Goal: Transaction & Acquisition: Book appointment/travel/reservation

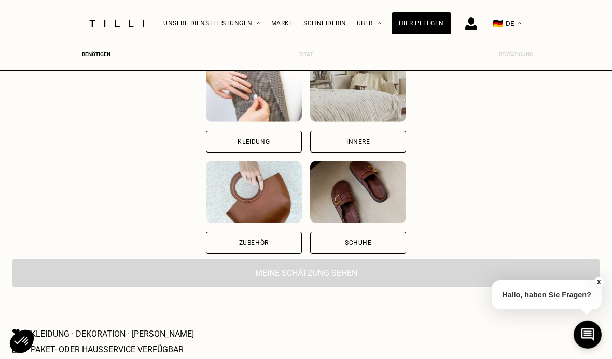
scroll to position [131, 0]
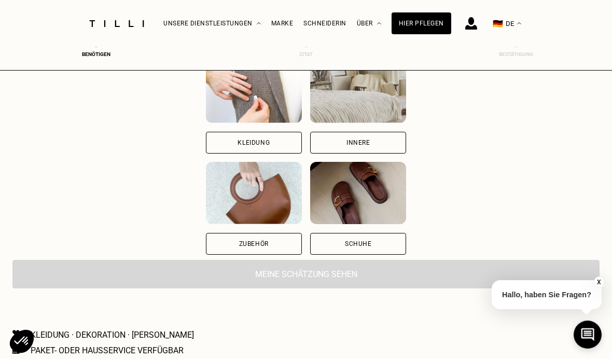
click at [266, 198] on img at bounding box center [254, 193] width 96 height 62
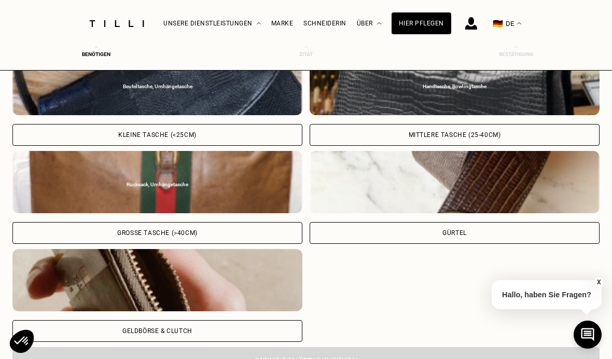
scroll to position [404, 0]
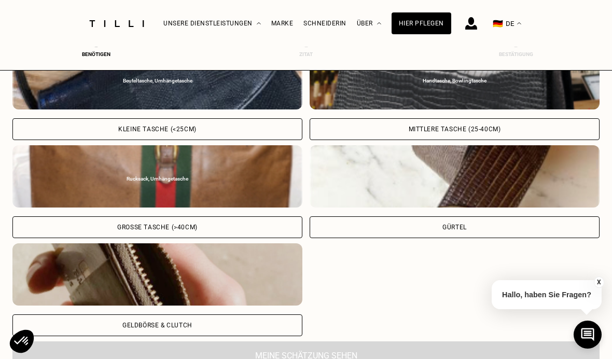
click at [239, 182] on div "Rucksack, Umhängetasche" at bounding box center [158, 179] width 280 height 6
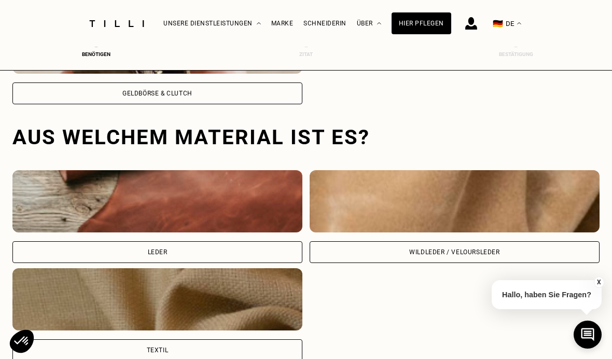
scroll to position [675, 0]
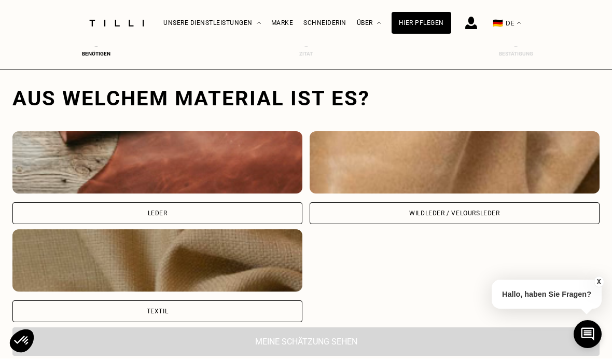
click at [250, 178] on img at bounding box center [157, 163] width 290 height 62
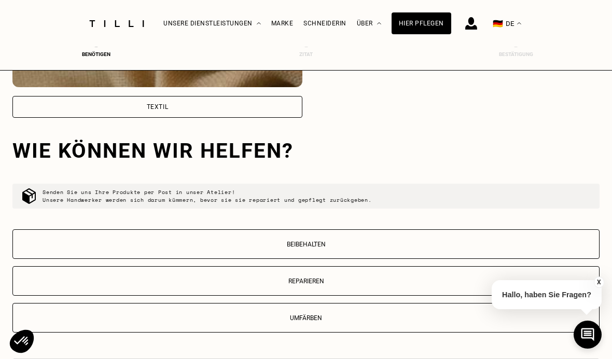
scroll to position [932, 0]
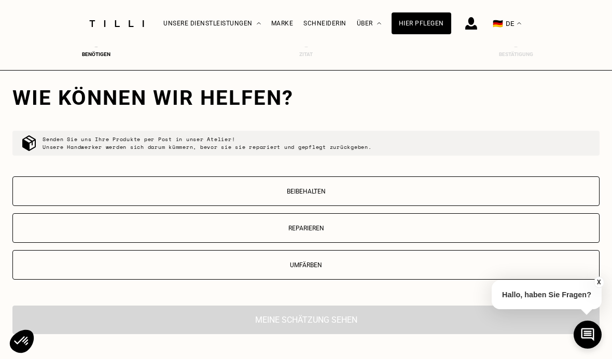
click at [398, 263] on button "Umfärben" at bounding box center [305, 265] width 587 height 30
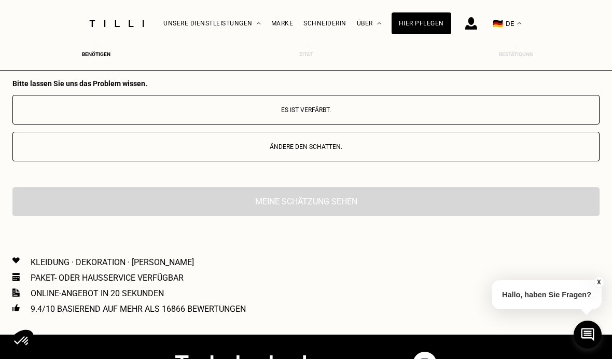
scroll to position [1135, 0]
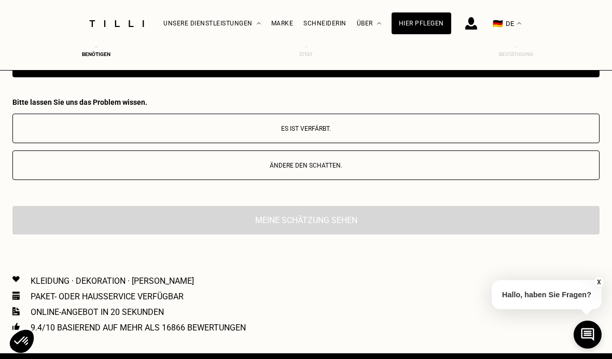
click at [396, 130] on p "Es ist verfärbt." at bounding box center [306, 128] width 576 height 7
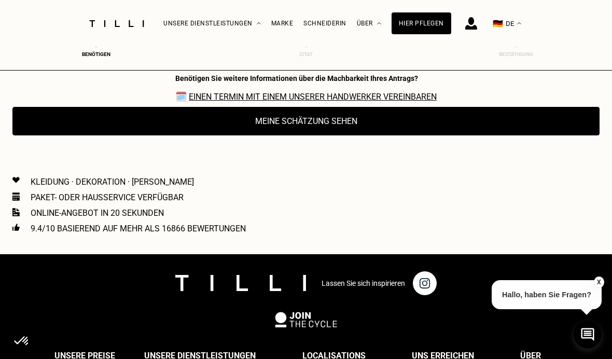
scroll to position [1272, 0]
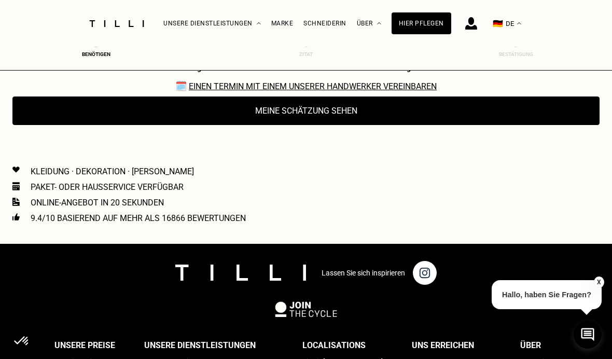
click at [472, 122] on button "Meine Schätzung sehen" at bounding box center [305, 110] width 587 height 29
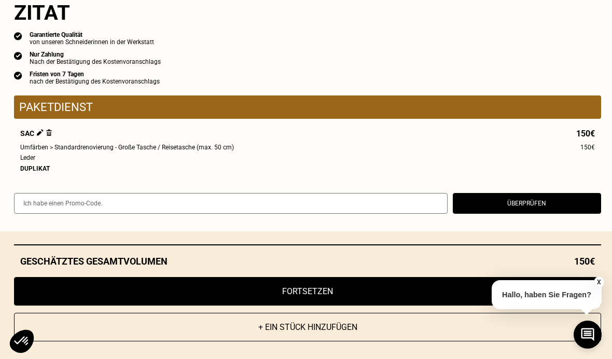
scroll to position [999, 0]
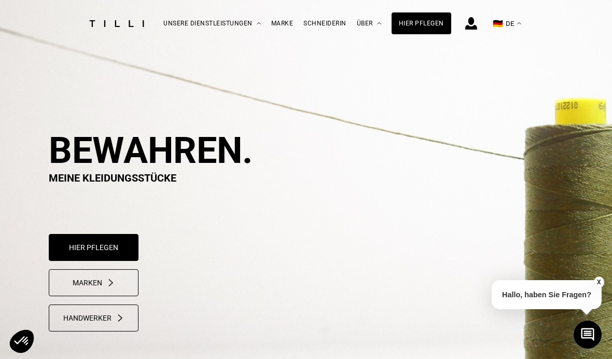
click at [71, 281] on button "Marken" at bounding box center [94, 282] width 90 height 27
click at [75, 319] on div "Handwerker" at bounding box center [93, 318] width 61 height 8
click at [424, 26] on div "Hier pflegen" at bounding box center [422, 23] width 60 height 22
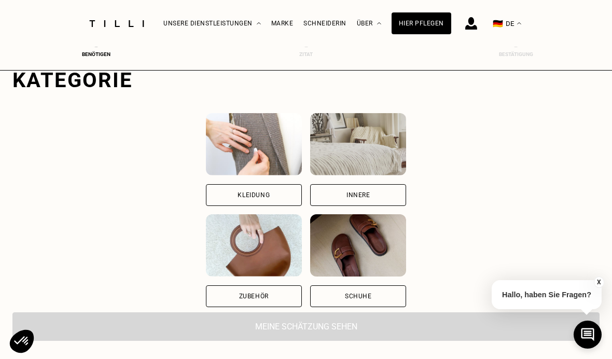
scroll to position [79, 0]
click at [254, 251] on img at bounding box center [254, 245] width 96 height 62
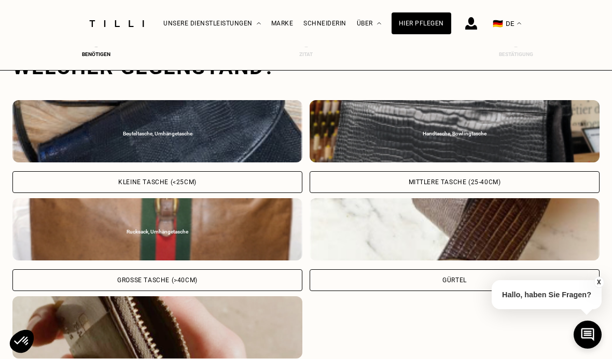
scroll to position [348, 0]
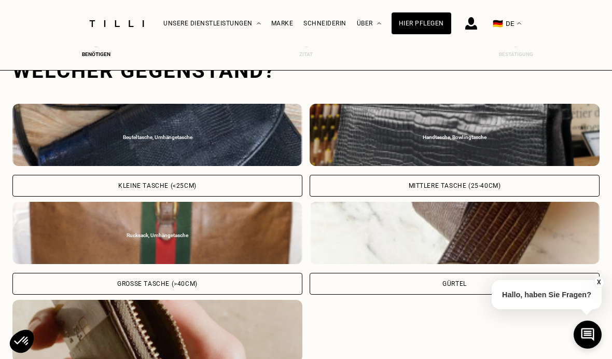
click at [243, 239] on div "Rucksack, Umhängetasche" at bounding box center [158, 235] width 280 height 6
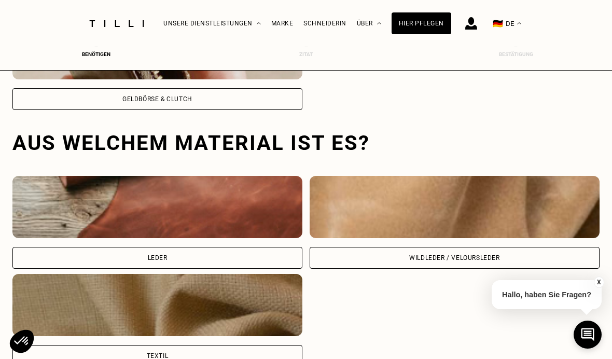
scroll to position [675, 0]
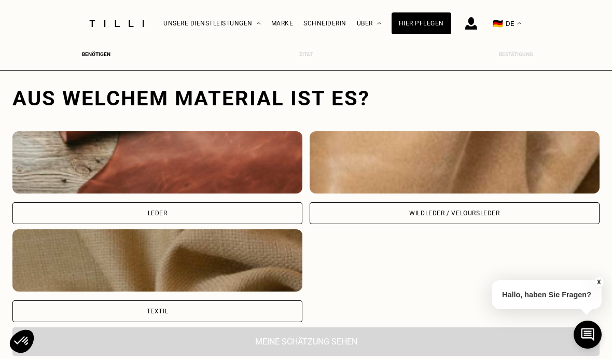
click at [262, 172] on img at bounding box center [157, 162] width 290 height 62
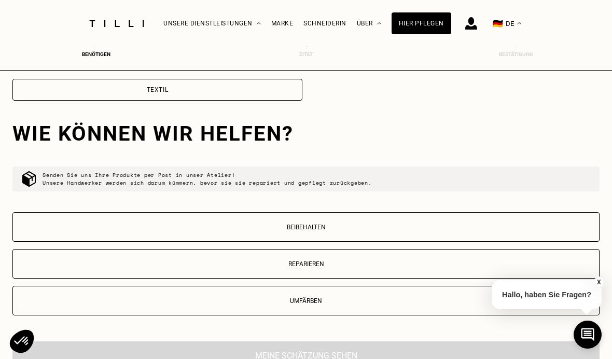
scroll to position [932, 0]
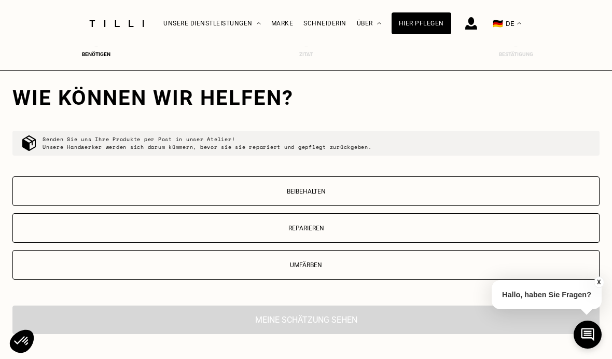
click at [418, 195] on p "Beibehalten" at bounding box center [306, 191] width 576 height 7
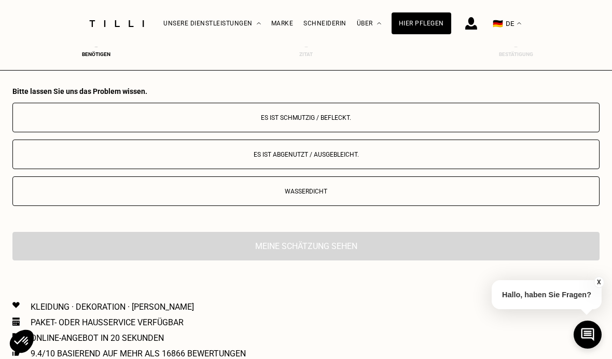
scroll to position [1144, 0]
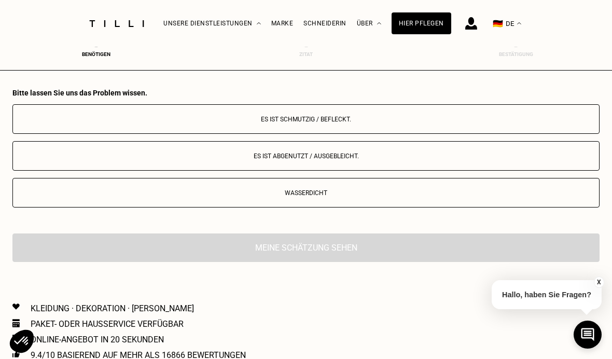
click at [428, 111] on button "Es ist schmutzig / befleckt." at bounding box center [305, 119] width 587 height 30
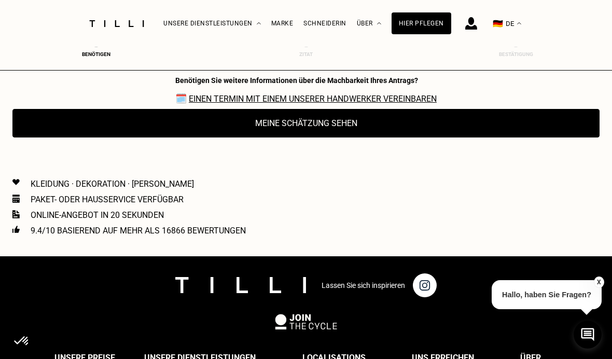
scroll to position [1308, 0]
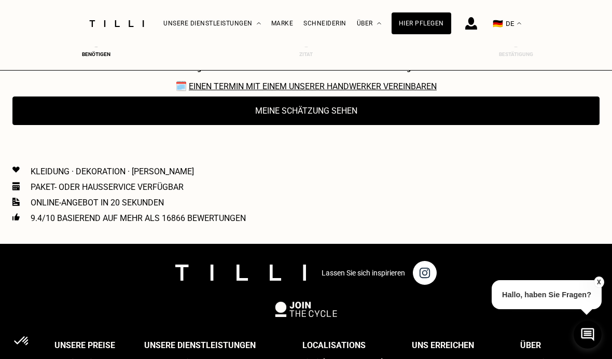
click at [470, 124] on button "Meine Schätzung sehen" at bounding box center [305, 110] width 587 height 29
click at [424, 24] on div "Hier pflegen" at bounding box center [422, 23] width 60 height 22
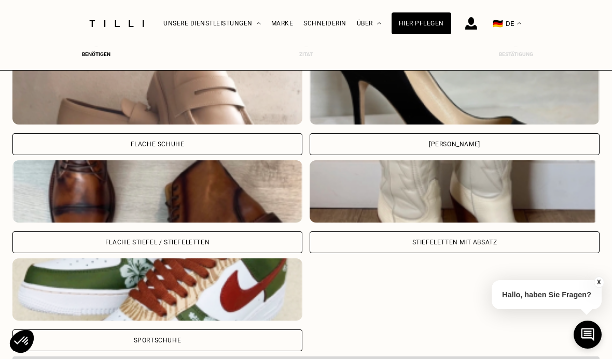
scroll to position [362, 0]
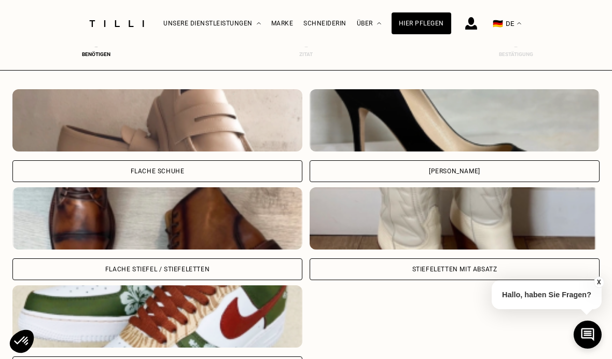
click at [258, 137] on img at bounding box center [157, 120] width 290 height 62
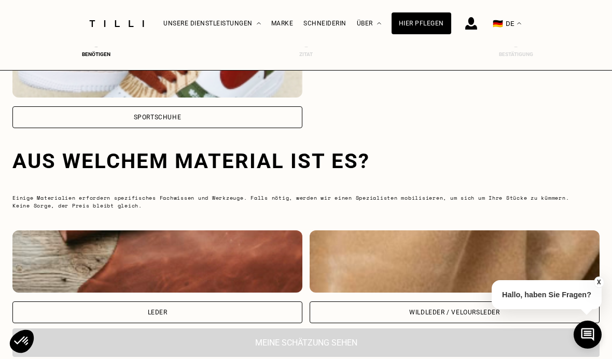
scroll to position [675, 0]
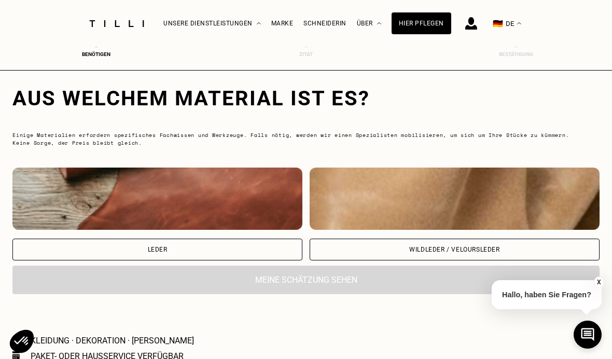
click at [263, 215] on img at bounding box center [157, 198] width 290 height 62
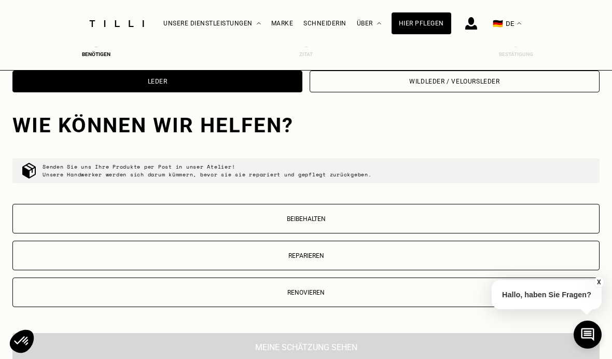
scroll to position [872, 0]
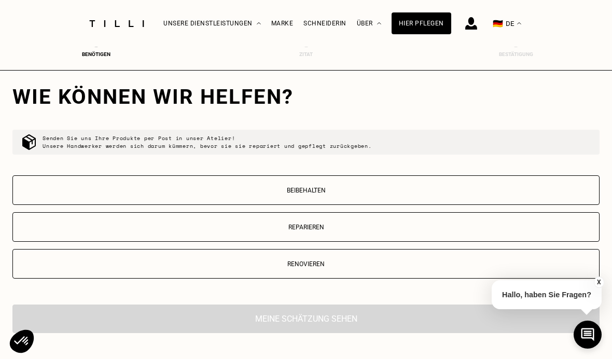
click at [347, 274] on button "Renovieren" at bounding box center [305, 264] width 587 height 30
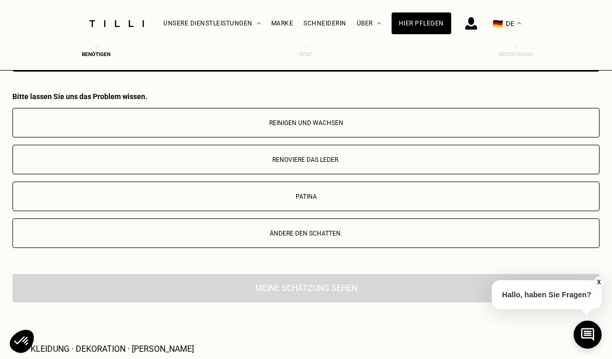
scroll to position [1108, 0]
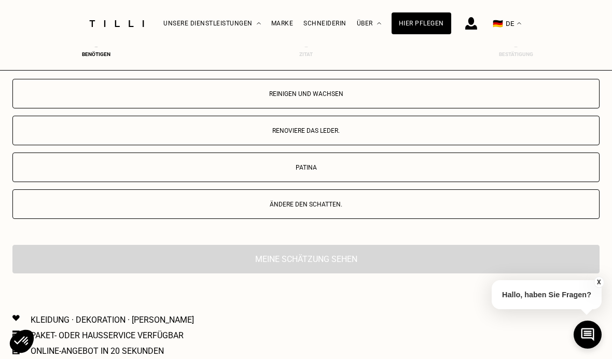
click at [393, 134] on p "Renoviere das Leder." at bounding box center [306, 130] width 576 height 7
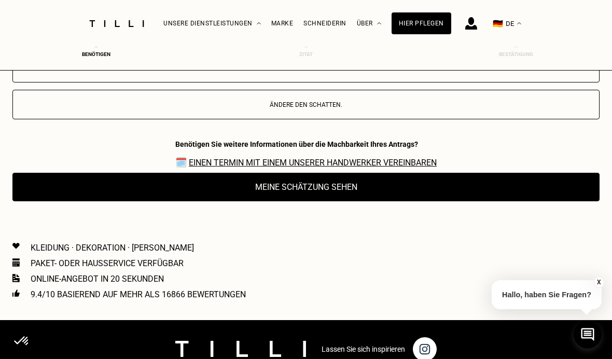
scroll to position [1284, 0]
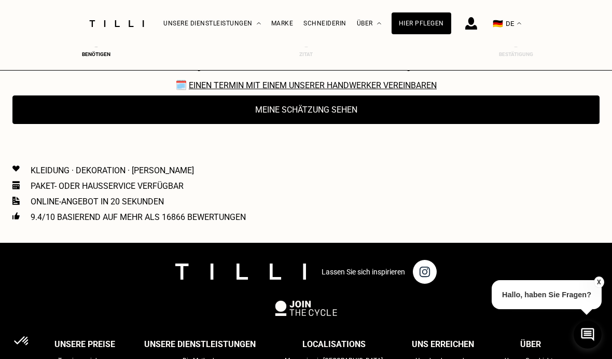
click at [403, 124] on button "Meine Schätzung sehen" at bounding box center [305, 109] width 587 height 29
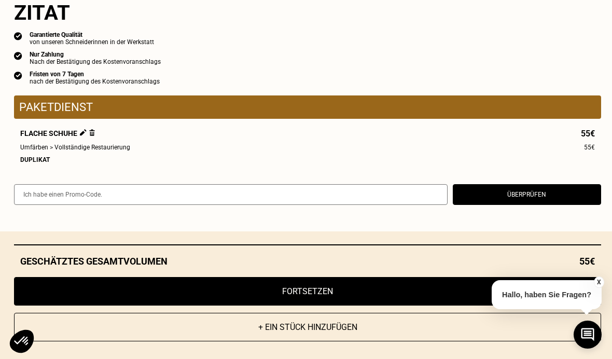
scroll to position [391, 0]
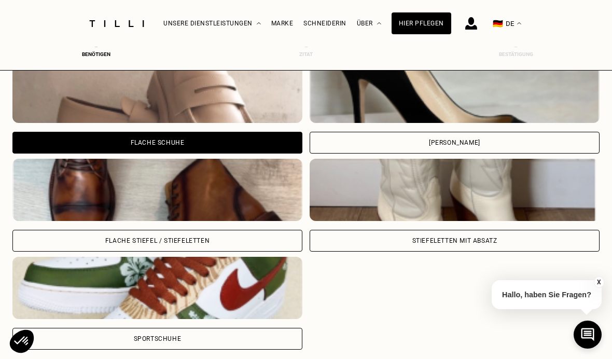
click at [270, 240] on div "Flache Stiefel / Stiefeletten" at bounding box center [157, 241] width 290 height 22
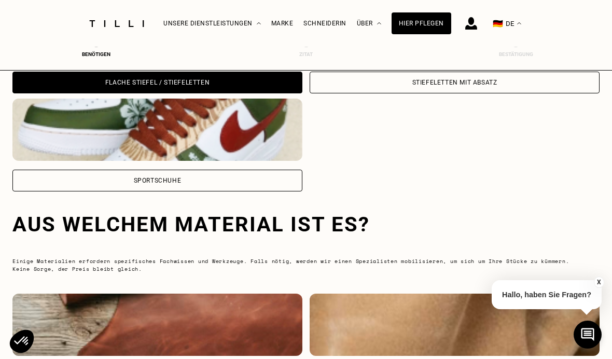
scroll to position [675, 0]
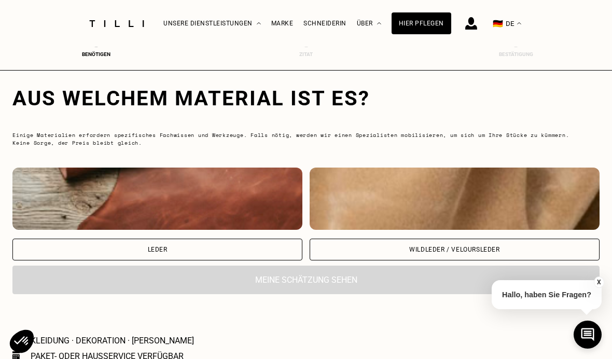
click at [271, 255] on div "Leder" at bounding box center [157, 250] width 290 height 22
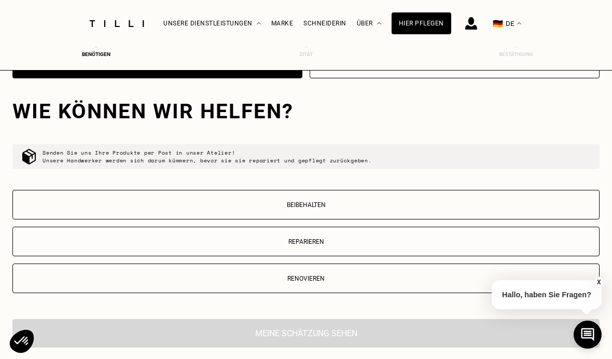
scroll to position [872, 0]
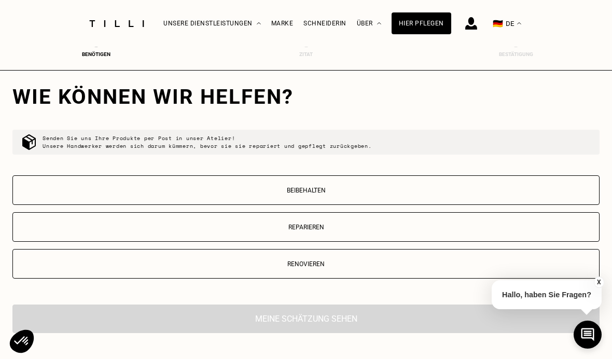
click at [383, 228] on p "Reparieren" at bounding box center [306, 227] width 576 height 7
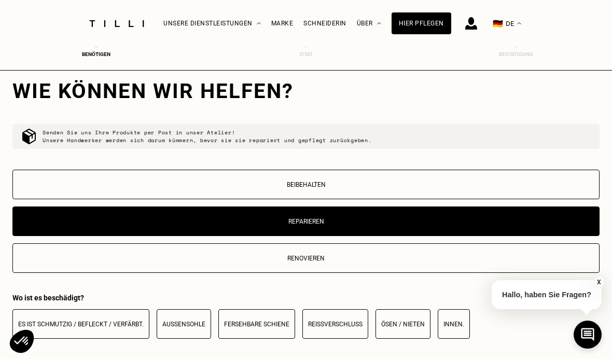
scroll to position [878, 0]
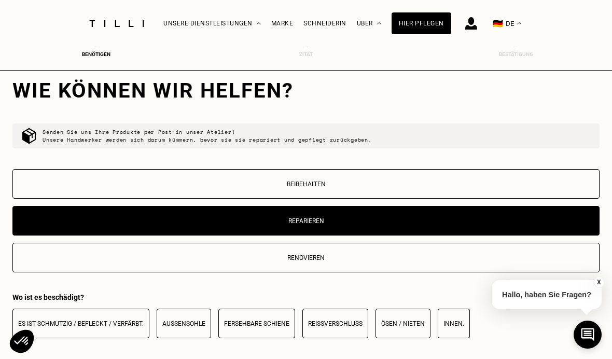
click at [365, 266] on button "Renovieren" at bounding box center [305, 258] width 587 height 30
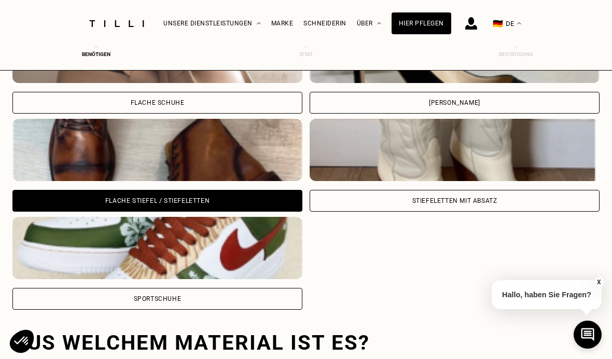
scroll to position [414, 0]
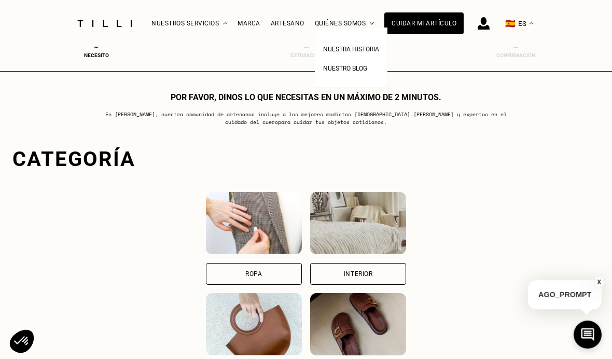
click at [364, 52] on span "Nuestra historia" at bounding box center [351, 49] width 56 height 7
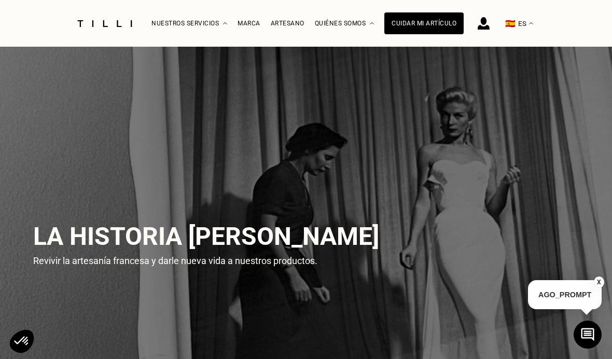
click at [423, 27] on div "Cuidar mi artículo" at bounding box center [423, 23] width 79 height 22
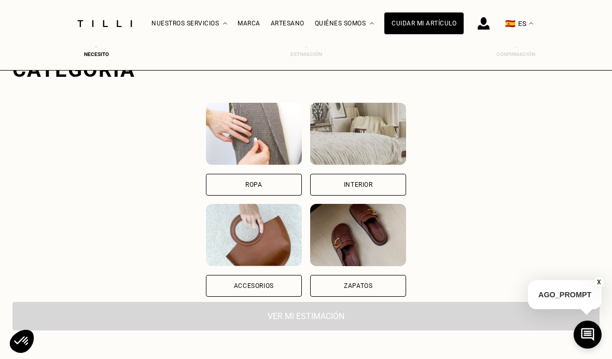
scroll to position [90, 0]
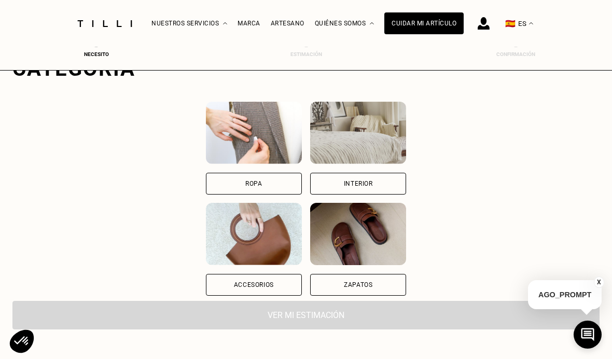
click at [276, 288] on div "Accesorios" at bounding box center [254, 285] width 96 height 22
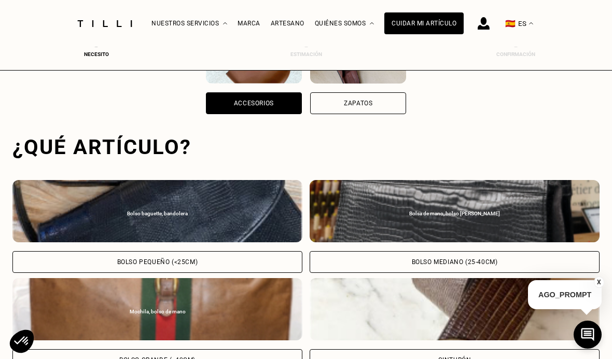
scroll to position [320, 0]
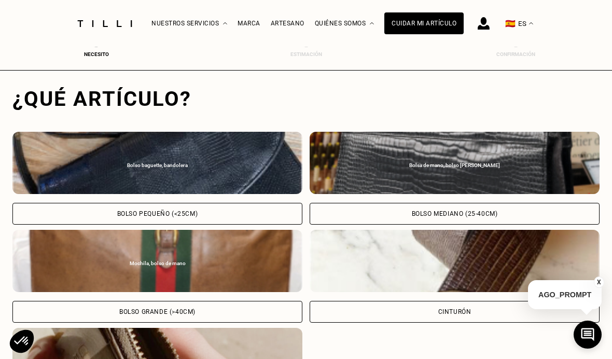
click at [238, 297] on div "Mochila, bolso de mano Bolso grande (>40cm)" at bounding box center [157, 276] width 290 height 93
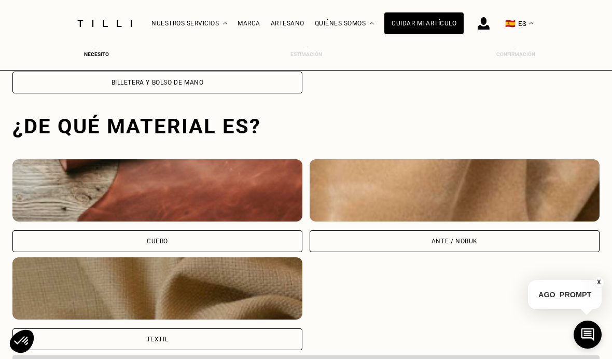
scroll to position [675, 0]
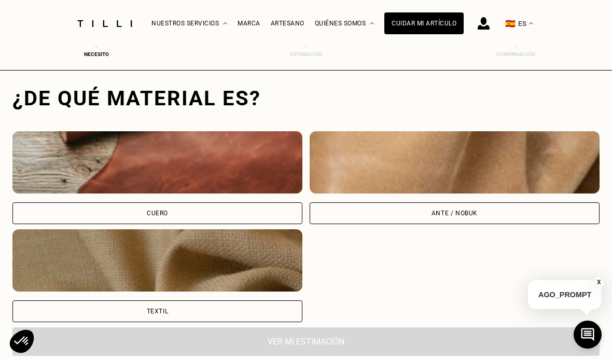
click at [459, 216] on div "Ante / Nobuk" at bounding box center [454, 213] width 46 height 6
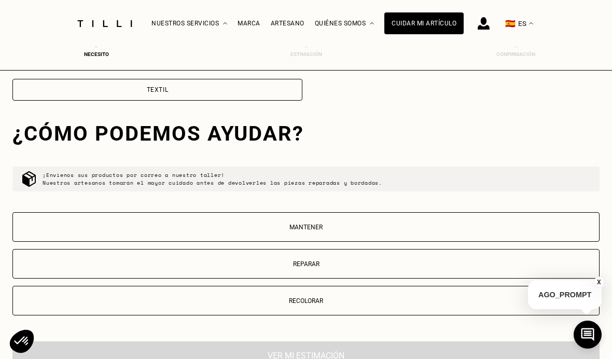
scroll to position [932, 0]
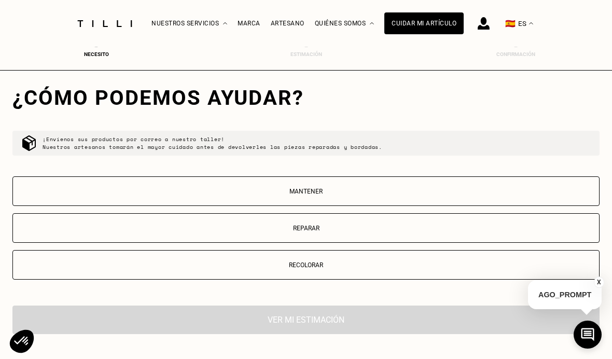
click at [358, 189] on button "Mantener" at bounding box center [305, 191] width 587 height 30
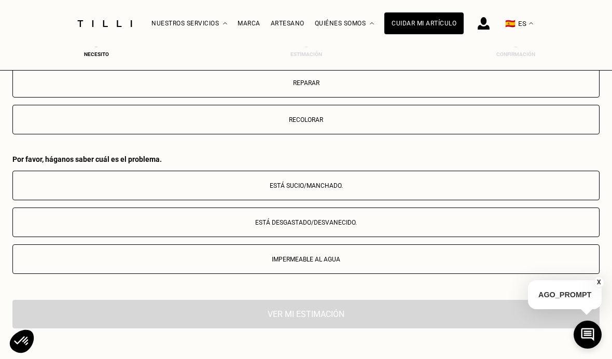
scroll to position [1168, 0]
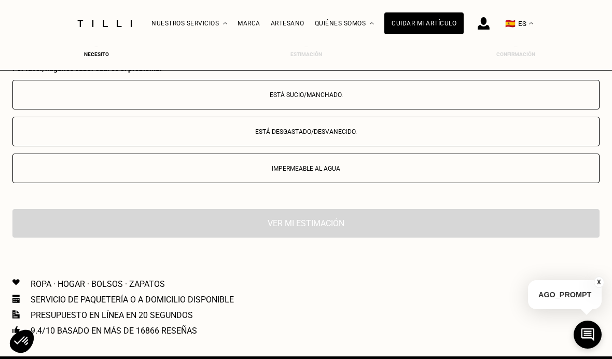
click at [412, 99] on p "Está sucio/manchado." at bounding box center [306, 94] width 576 height 7
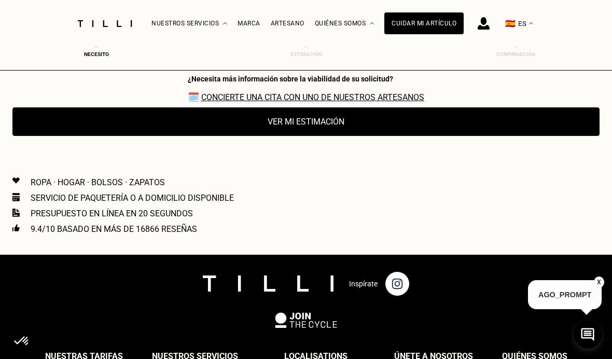
scroll to position [1308, 0]
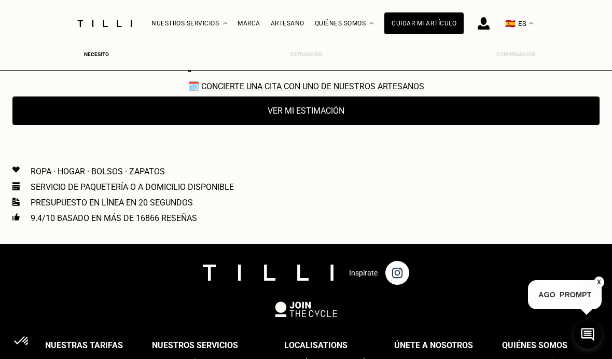
click at [400, 91] on link "Concierte una cita con uno de nuestros artesanos" at bounding box center [312, 86] width 223 height 10
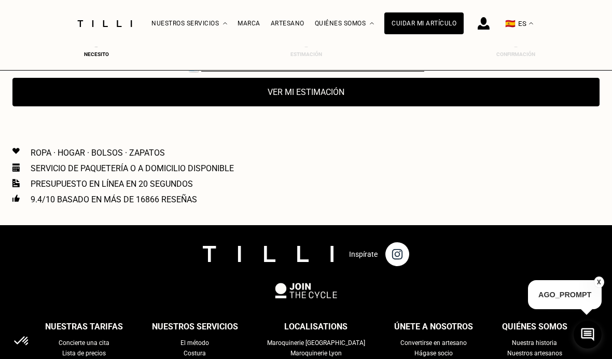
click at [456, 94] on button "Ver mi estimación" at bounding box center [305, 92] width 587 height 29
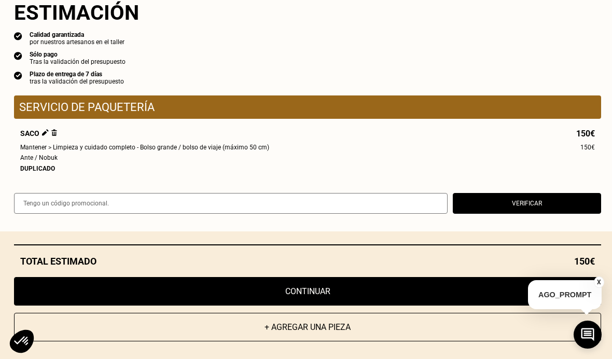
scroll to position [0, 0]
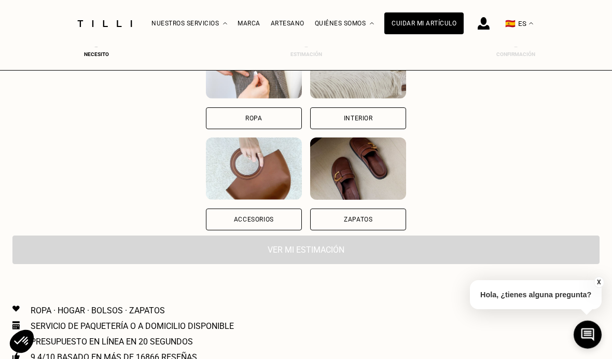
scroll to position [155, 0]
click at [247, 218] on div "Accesorios" at bounding box center [254, 220] width 96 height 22
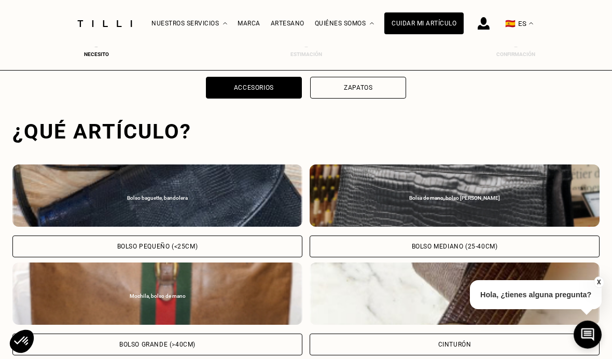
scroll to position [320, 0]
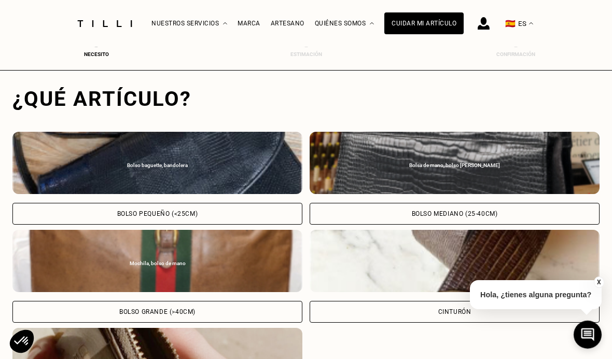
click at [246, 306] on div "Bolso grande (>40cm)" at bounding box center [157, 312] width 290 height 22
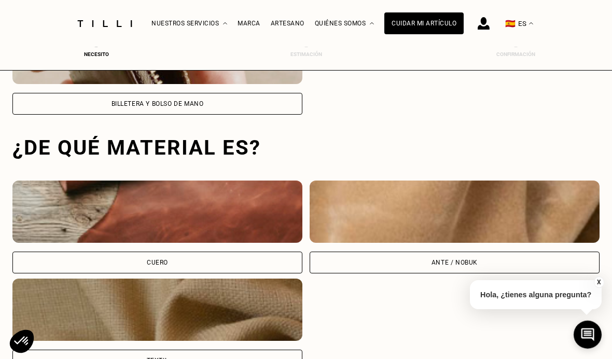
scroll to position [675, 0]
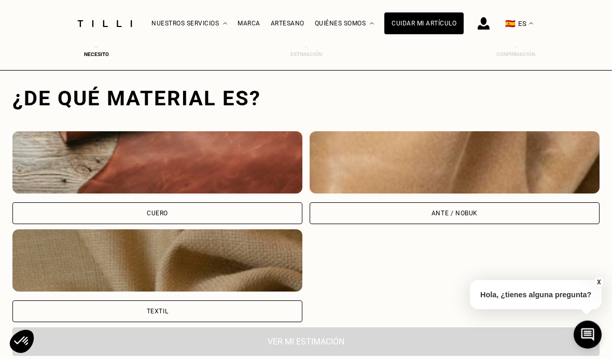
click at [244, 211] on div "Cuero" at bounding box center [157, 213] width 290 height 22
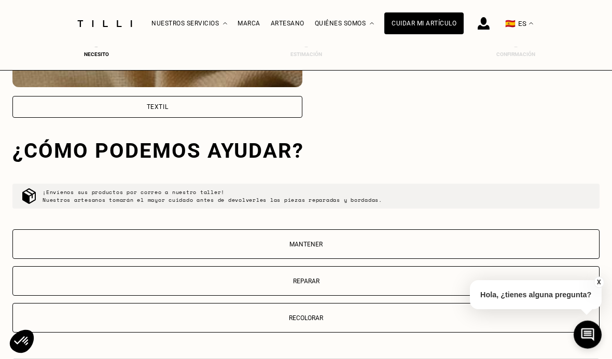
scroll to position [932, 0]
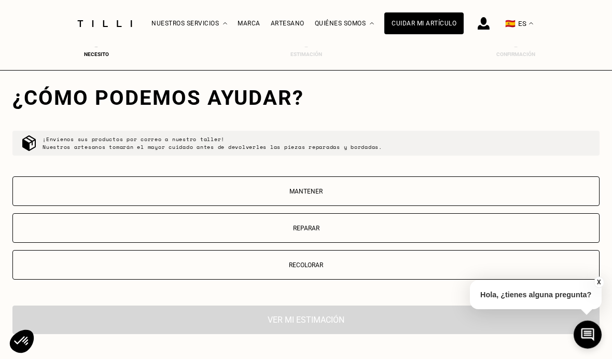
click at [396, 189] on button "Mantener" at bounding box center [305, 191] width 587 height 30
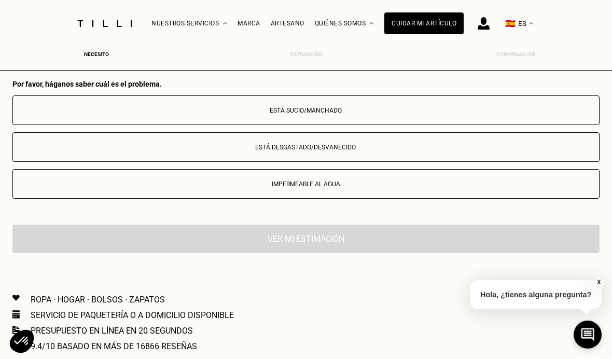
scroll to position [1168, 0]
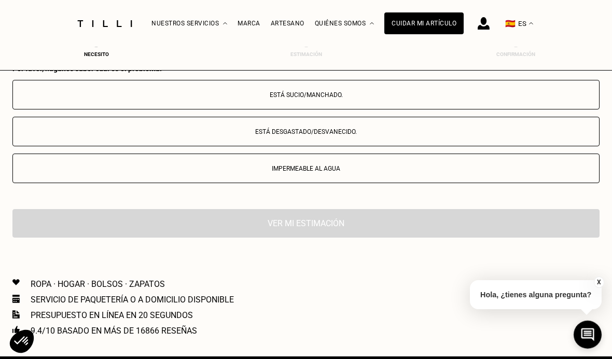
click at [410, 91] on button "Está sucio/manchado." at bounding box center [305, 95] width 587 height 30
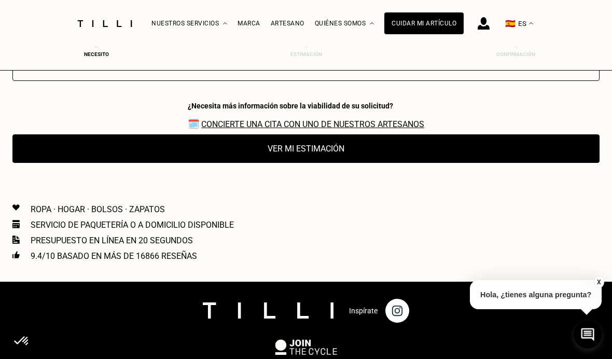
scroll to position [1308, 0]
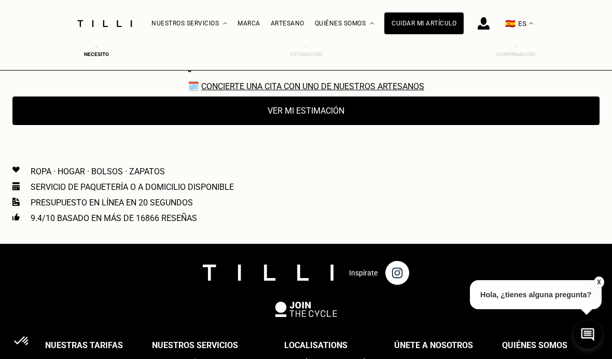
click at [440, 125] on button "Ver mi estimación" at bounding box center [305, 110] width 587 height 29
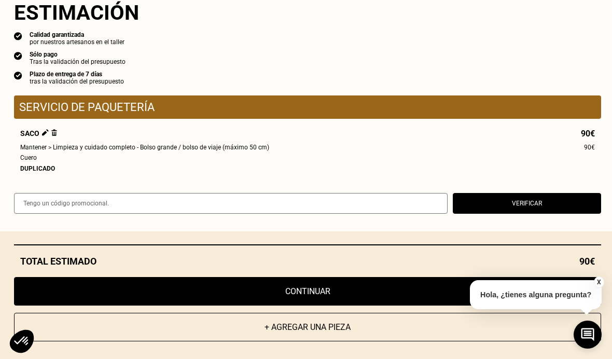
click at [376, 305] on button "Continuar" at bounding box center [307, 291] width 587 height 29
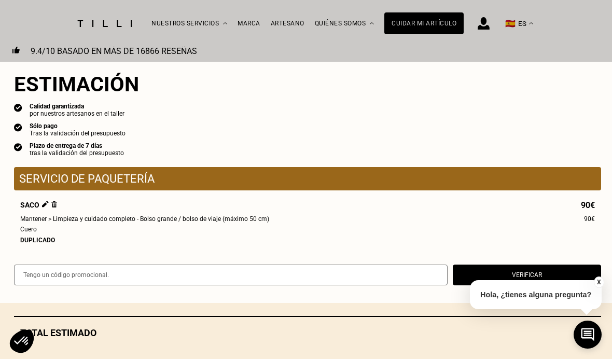
scroll to position [457, 0]
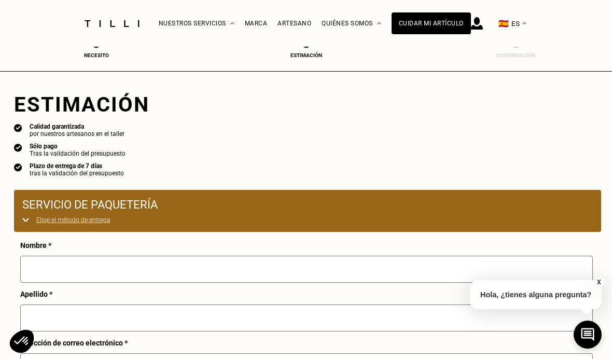
select select "FR"
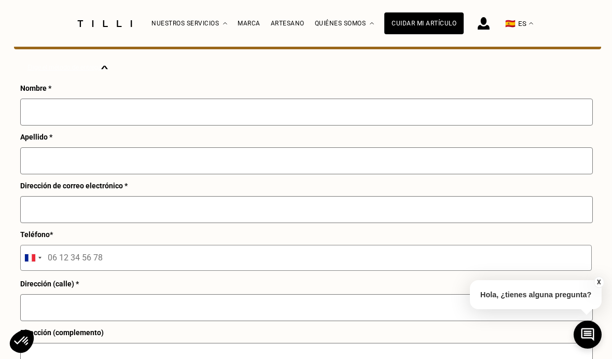
scroll to position [361, 0]
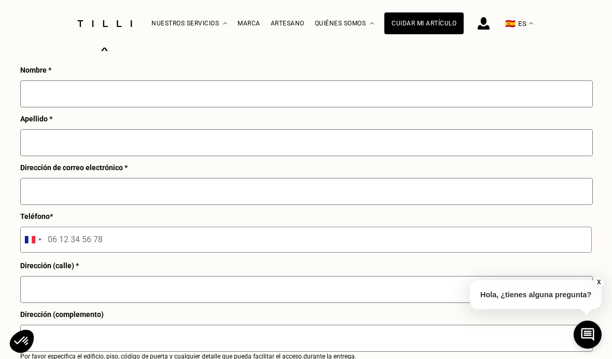
click at [30, 243] on div "Selected country" at bounding box center [30, 239] width 10 height 7
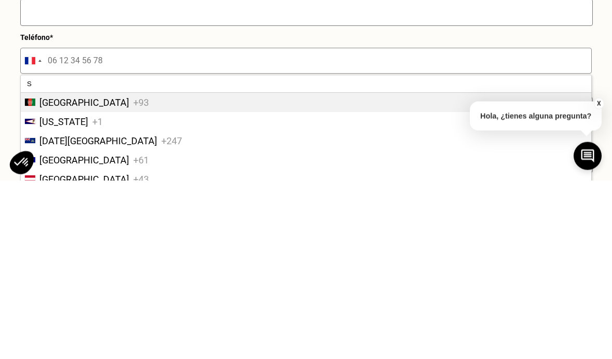
type input "Sp"
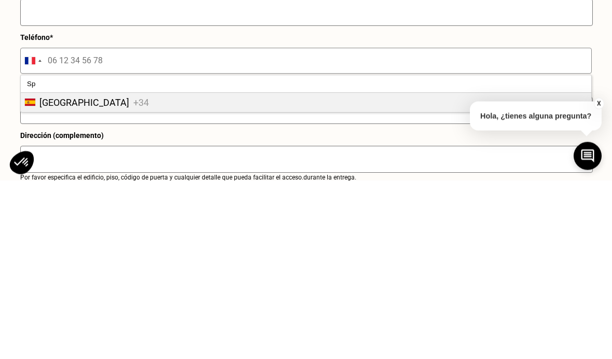
click at [356, 272] on li "Spain +34" at bounding box center [306, 281] width 570 height 19
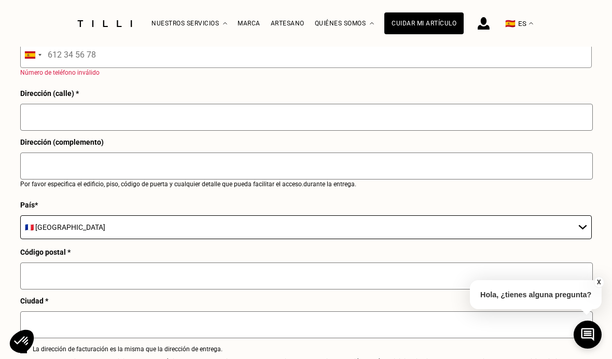
scroll to position [547, 0]
click at [60, 235] on select "🇩🇪 Alemania 🇦🇹 Austria 🇧🇪 Bélgica 🇧🇬 Bulgaria 🇨🇾 Chipre 🇭🇷 Croacia 🇩🇰 Dinamarca…" at bounding box center [305, 226] width 571 height 24
select select "ES"
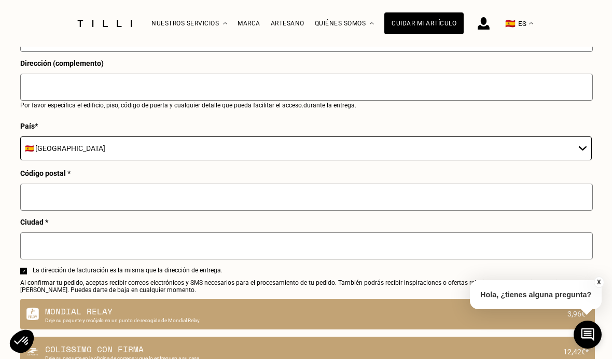
scroll to position [625, 0]
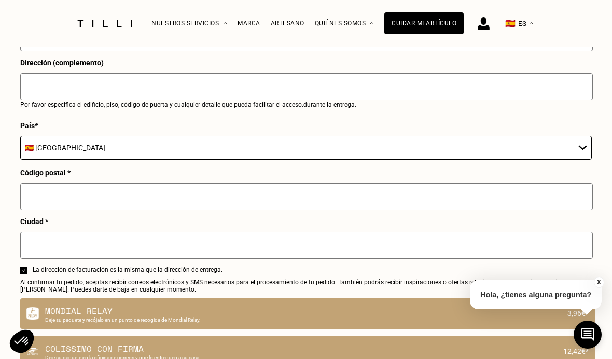
click at [355, 210] on input "text" at bounding box center [306, 196] width 572 height 27
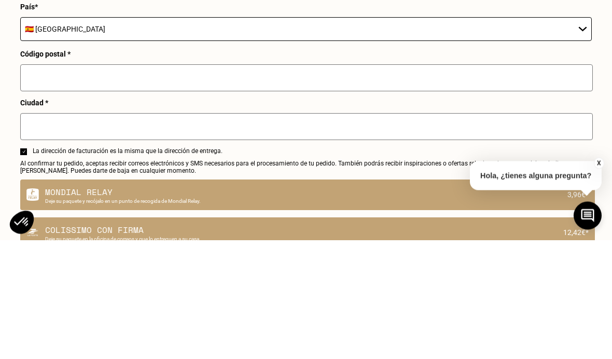
scroll to position [744, 0]
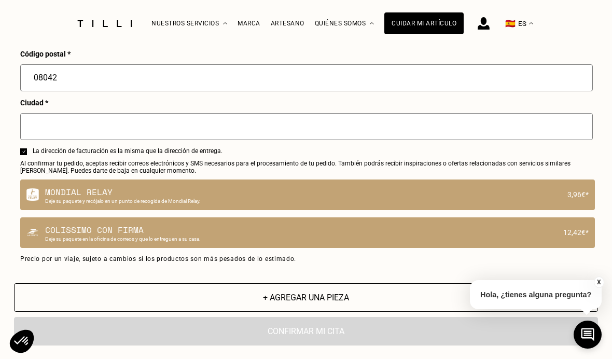
type input "08042"
click at [407, 140] on input "text" at bounding box center [306, 126] width 572 height 27
type input "Barcelona"
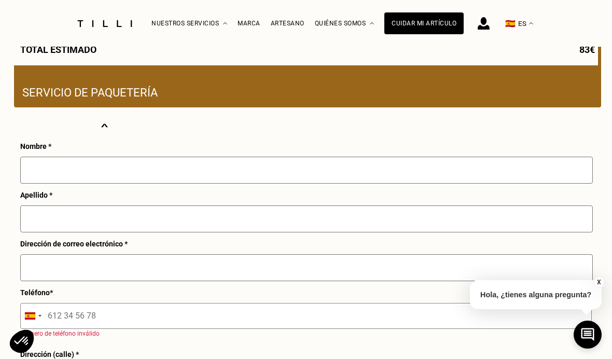
scroll to position [0, 0]
